Goal: Information Seeking & Learning: Learn about a topic

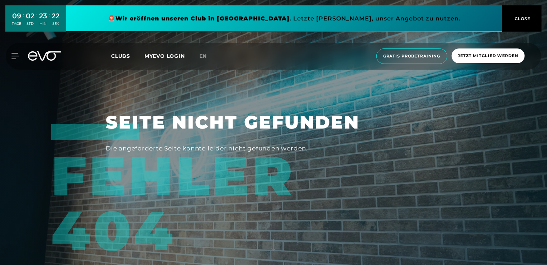
scroll to position [76, 0]
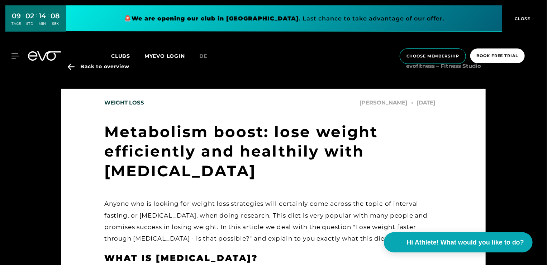
drag, startPoint x: 440, startPoint y: 100, endPoint x: 432, endPoint y: 109, distance: 12.4
click at [432, 109] on div "Weight loss Marisa Heinze September 28, 2022" at bounding box center [273, 102] width 339 height 21
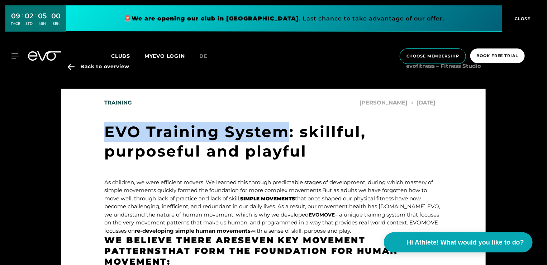
drag, startPoint x: 107, startPoint y: 130, endPoint x: 287, endPoint y: 127, distance: 180.5
click at [287, 127] on h1 "EVO Training System: skillful, purposeful and playful" at bounding box center [273, 141] width 339 height 39
copy h1 "EVO Training System"
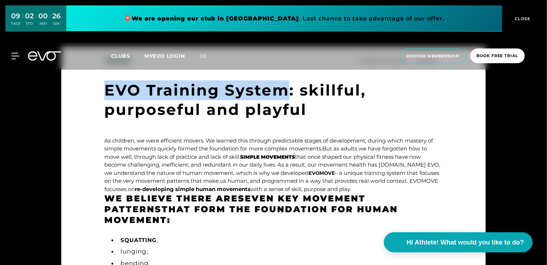
scroll to position [43, 0]
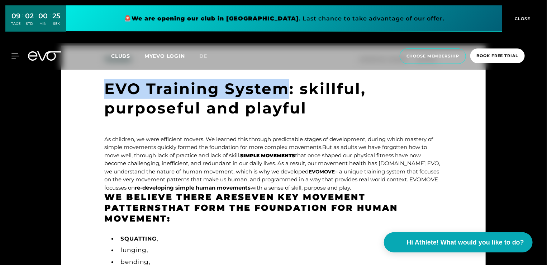
click at [271, 154] on strong "Simple movements" at bounding box center [267, 155] width 55 height 6
click at [311, 170] on span "EVOMOVE" at bounding box center [322, 172] width 26 height 6
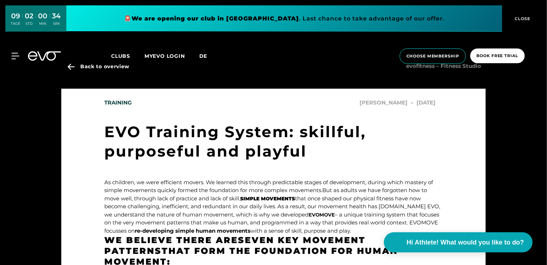
click at [206, 54] on span "de" at bounding box center [203, 56] width 8 height 6
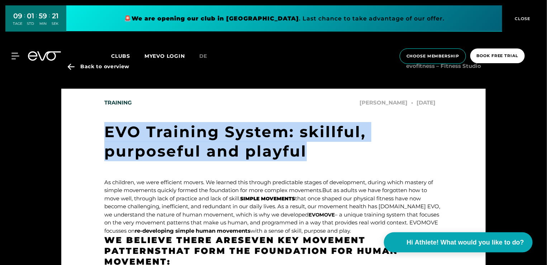
drag, startPoint x: 330, startPoint y: 146, endPoint x: 90, endPoint y: 113, distance: 242.2
click at [90, 113] on main "Training [PERSON_NAME] [DATE] EVO Training System: skillful, purposeful and pla…" at bounding box center [273, 253] width 425 height 323
copy h1 "EVO Training System: skillful, purposeful and playful"
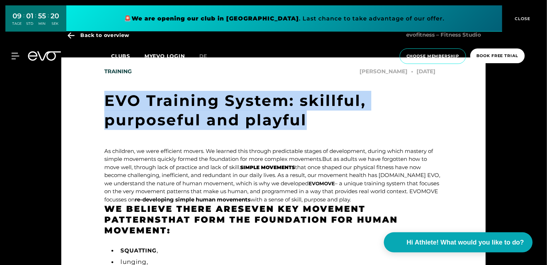
scroll to position [17, 0]
